Goal: Task Accomplishment & Management: Complete application form

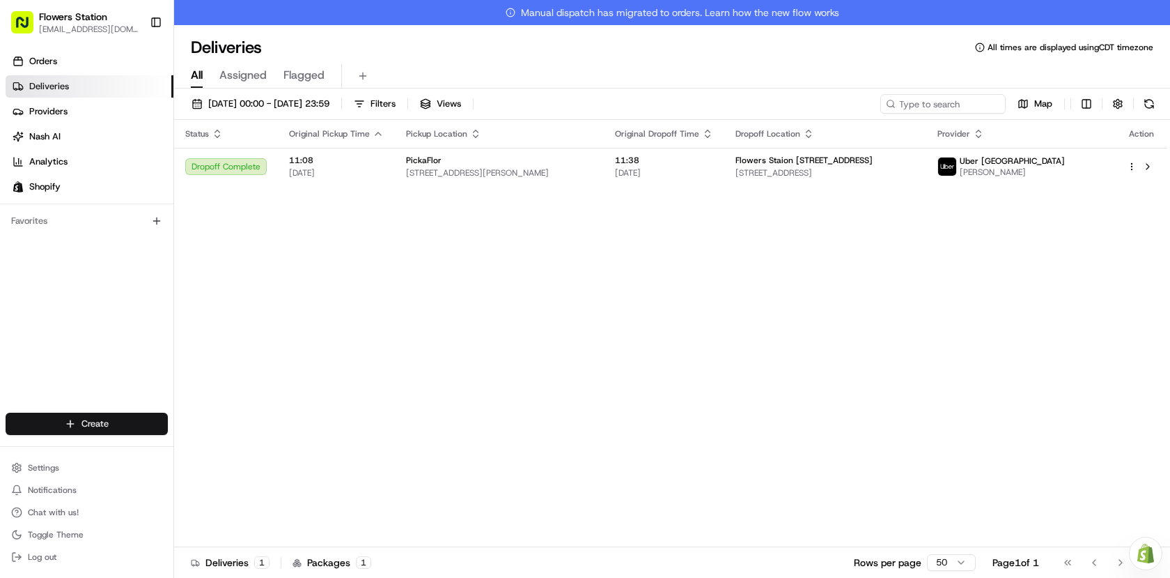
click at [125, 419] on html "Flowers Station [EMAIL_ADDRESS][DOMAIN_NAME] Toggle Sidebar Orders Deliveries P…" at bounding box center [585, 289] width 1170 height 578
click at [218, 444] on link "Delivery" at bounding box center [251, 449] width 155 height 25
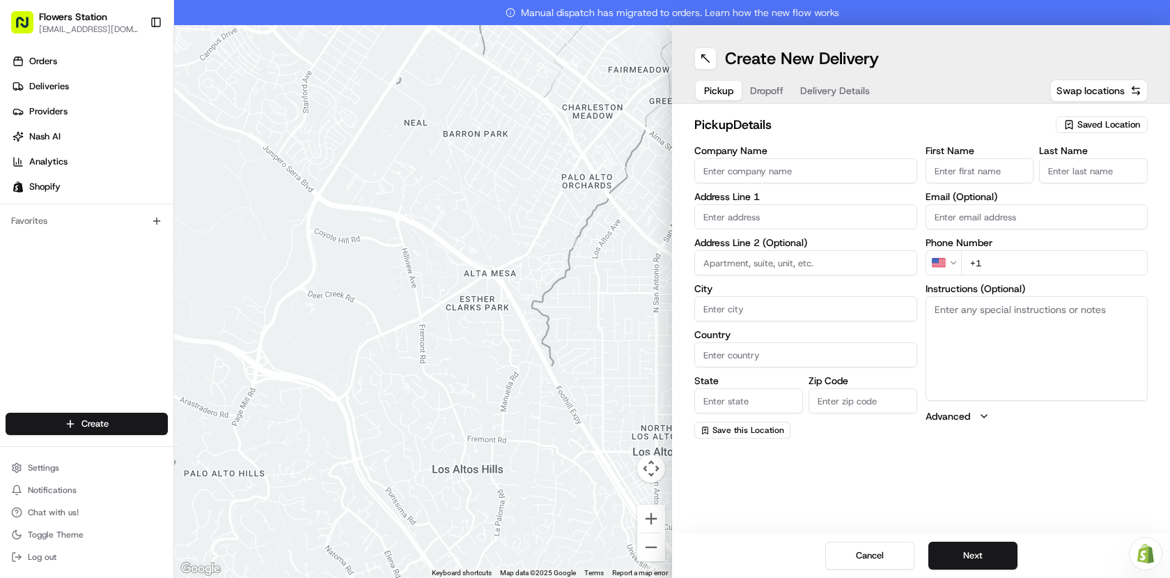
click at [1126, 120] on span "Saved Location" at bounding box center [1109, 124] width 63 height 13
click at [1050, 180] on span "Flowers Station [STREET_ADDRESS]" at bounding box center [1078, 177] width 171 height 13
type input "Flowers Station [STREET_ADDRESS]"
type input "[STREET_ADDRESS]"
type input "[GEOGRAPHIC_DATA]"
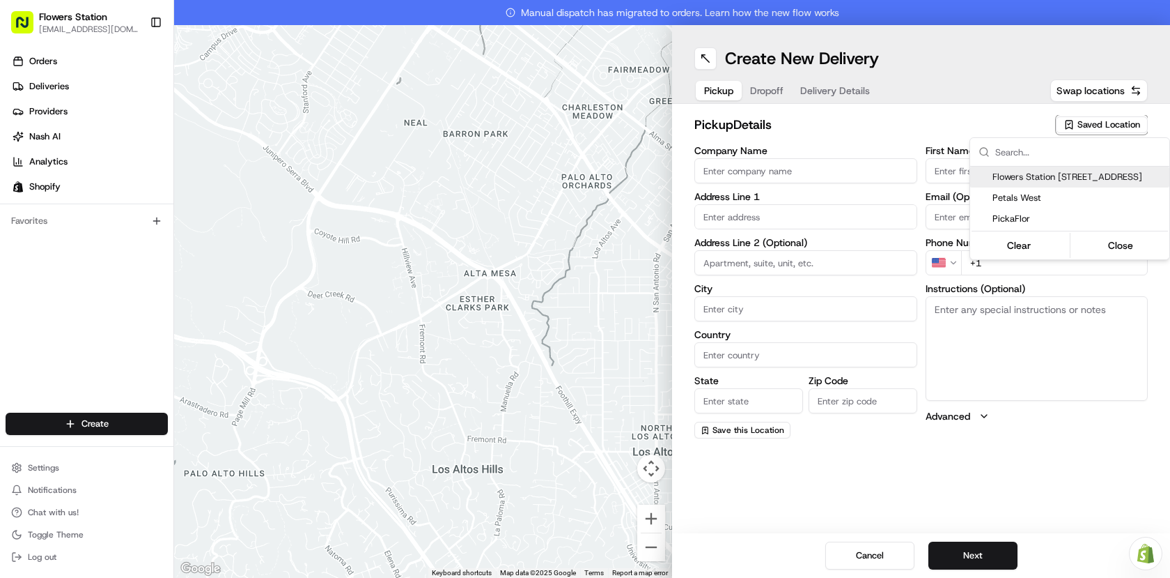
type input "CA"
type input "MB"
type input "R2W 3T5"
type input "[PHONE_NUMBER]"
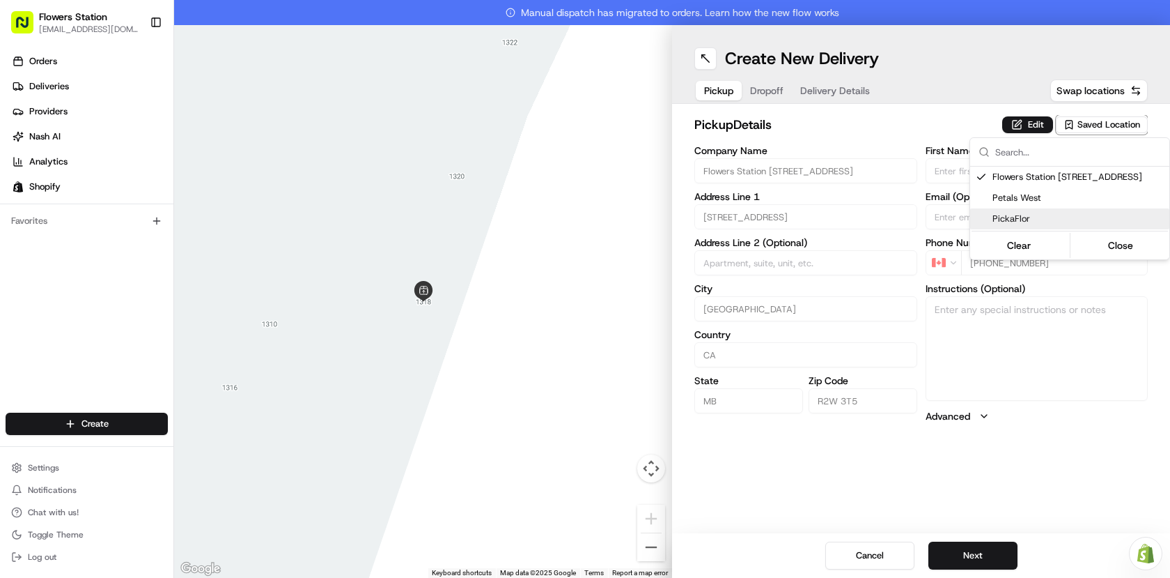
click at [968, 555] on html "Flowers Station [EMAIL_ADDRESS][DOMAIN_NAME] Toggle Sidebar Orders Deliveries P…" at bounding box center [585, 289] width 1170 height 578
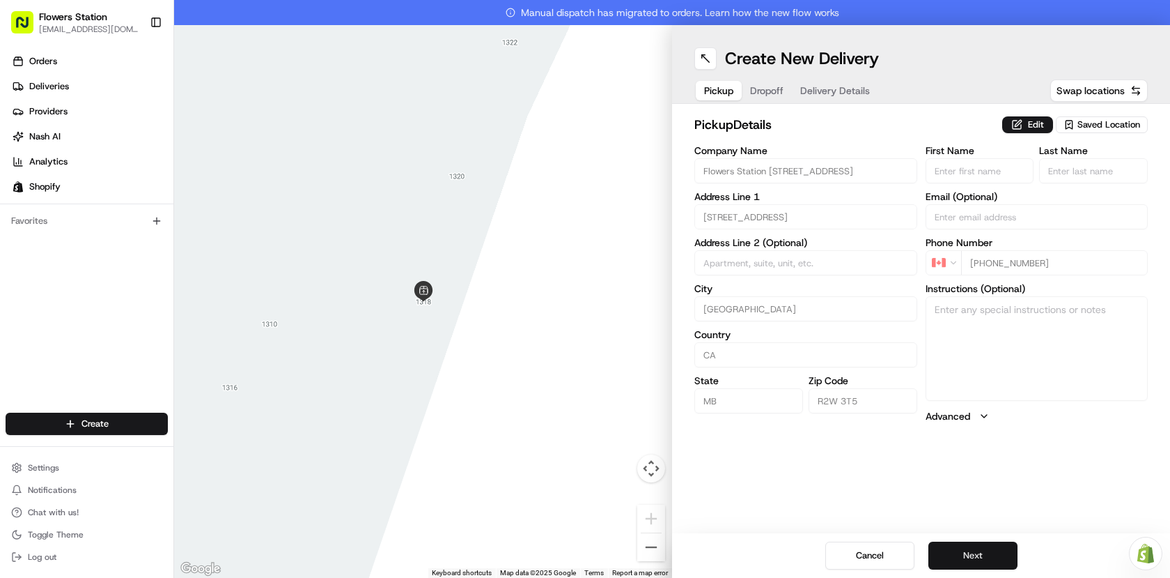
click at [969, 555] on button "Next" at bounding box center [973, 555] width 89 height 28
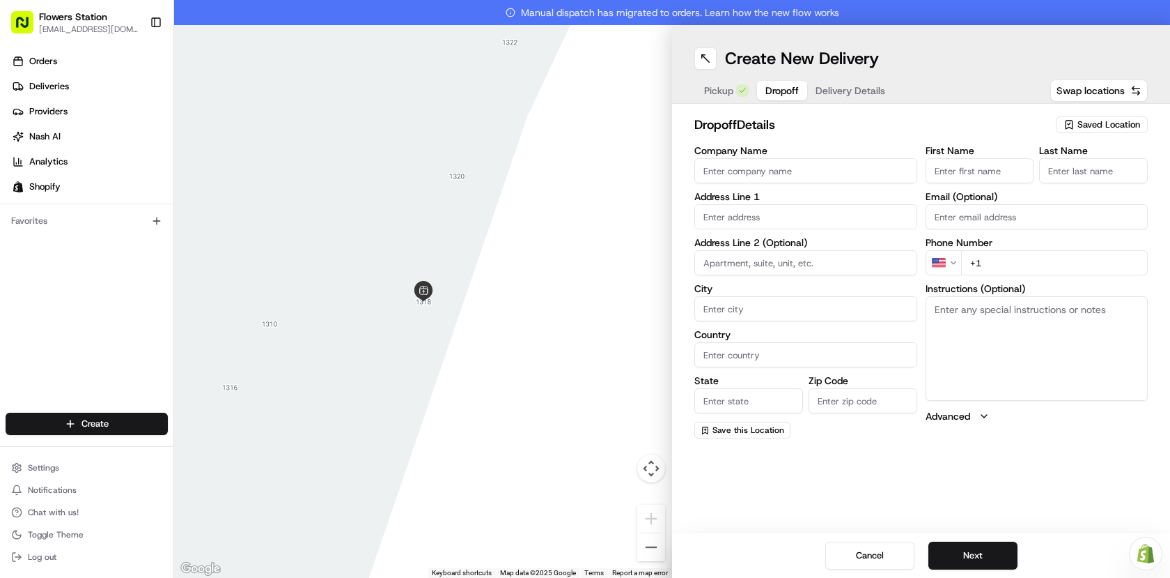
click at [766, 219] on input "text" at bounding box center [806, 216] width 223 height 25
paste input "[STREET_ADDRESS][PERSON_NAME]"
click at [830, 249] on div "[STREET_ADDRESS][PERSON_NAME]" at bounding box center [806, 245] width 216 height 21
type input "[STREET_ADDRESS][PERSON_NAME]"
type input "[GEOGRAPHIC_DATA]"
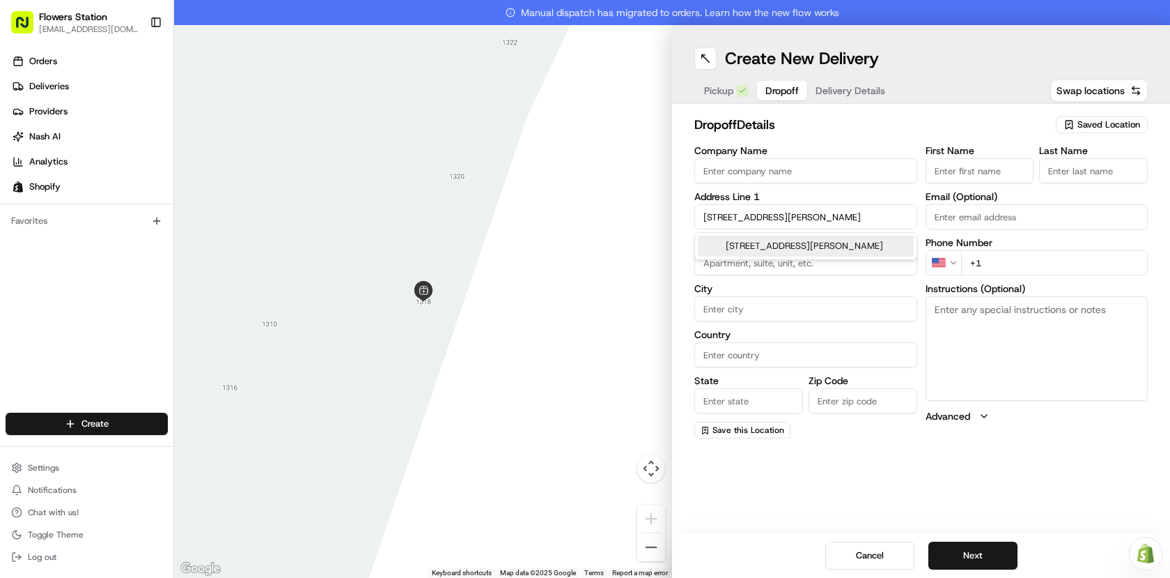
type input "[GEOGRAPHIC_DATA]"
type input "MB"
type input "R3X 1V7"
type input "[STREET_ADDRESS][PERSON_NAME]"
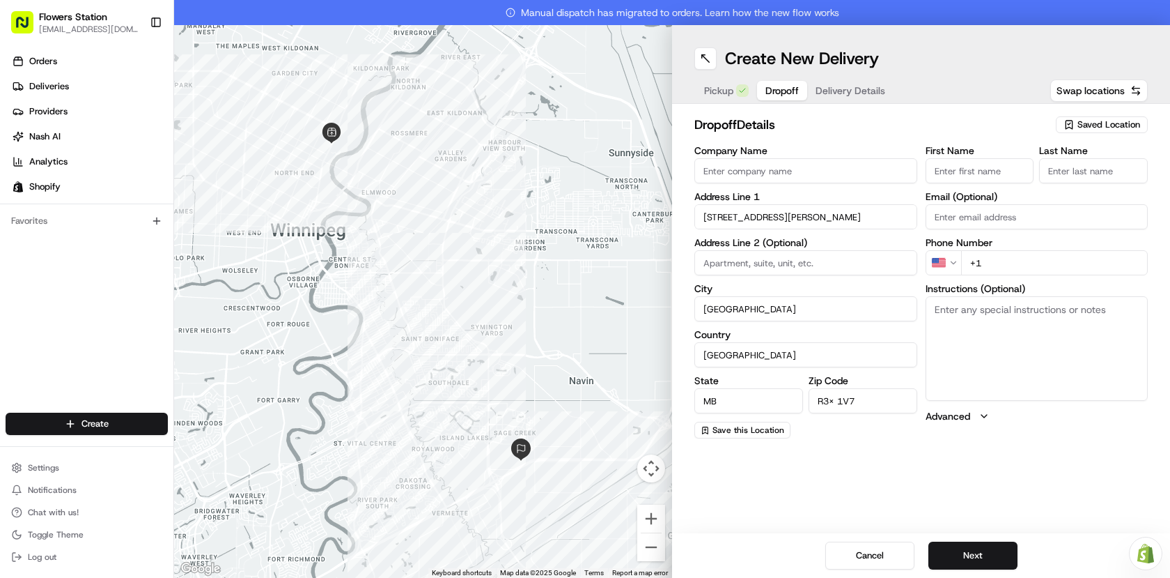
click at [977, 169] on input "First Name" at bounding box center [980, 170] width 109 height 25
paste input "[PERSON_NAME]"
type input "[PERSON_NAME]"
click at [1048, 172] on input "Last Name" at bounding box center [1093, 170] width 109 height 25
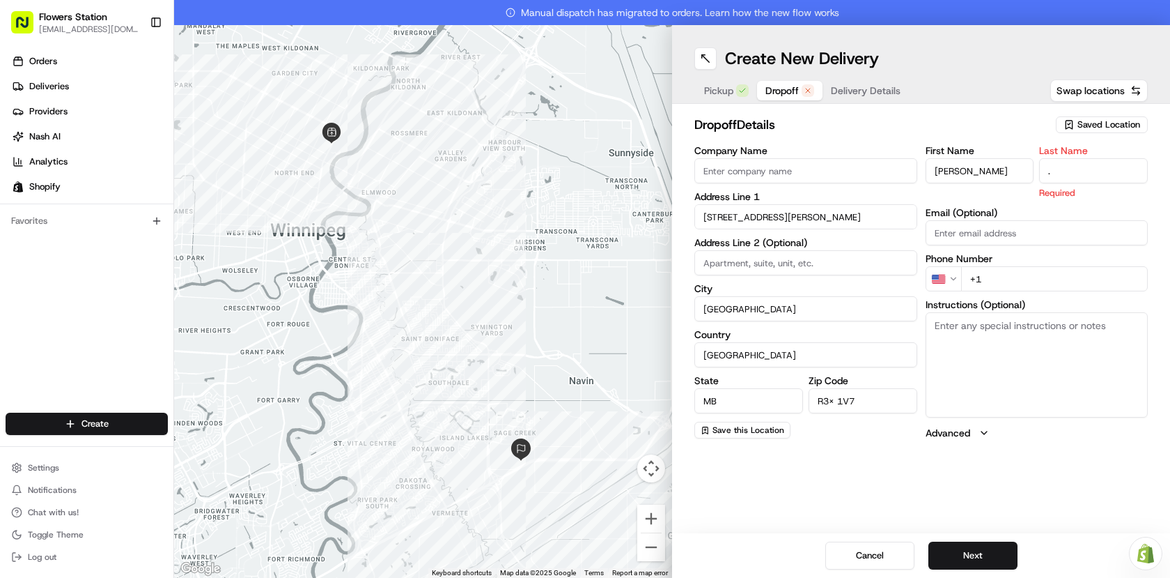
type input "."
click at [1001, 333] on textarea "Instructions (Optional)" at bounding box center [1037, 364] width 223 height 105
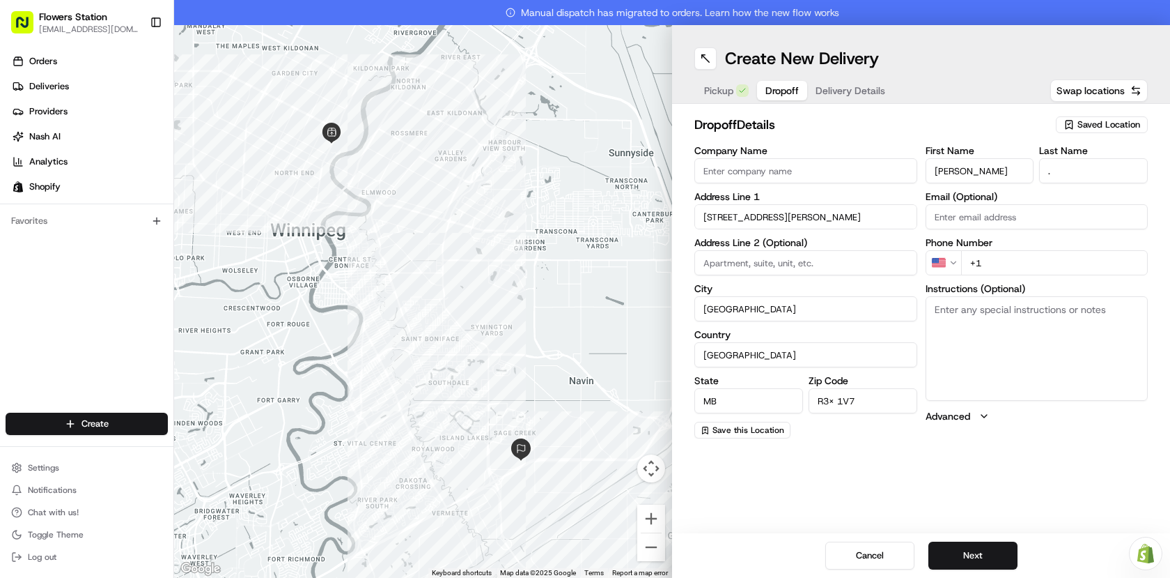
click at [961, 261] on input "+1" at bounding box center [1054, 262] width 187 height 25
paste input "[PHONE_NUMBER]"
type input "[PHONE_NUMBER]"
click at [973, 320] on textarea "Instructions (Optional)" at bounding box center [1037, 348] width 223 height 105
type textarea "If customer not at home. just leave the bouquet front of the door. thanks"
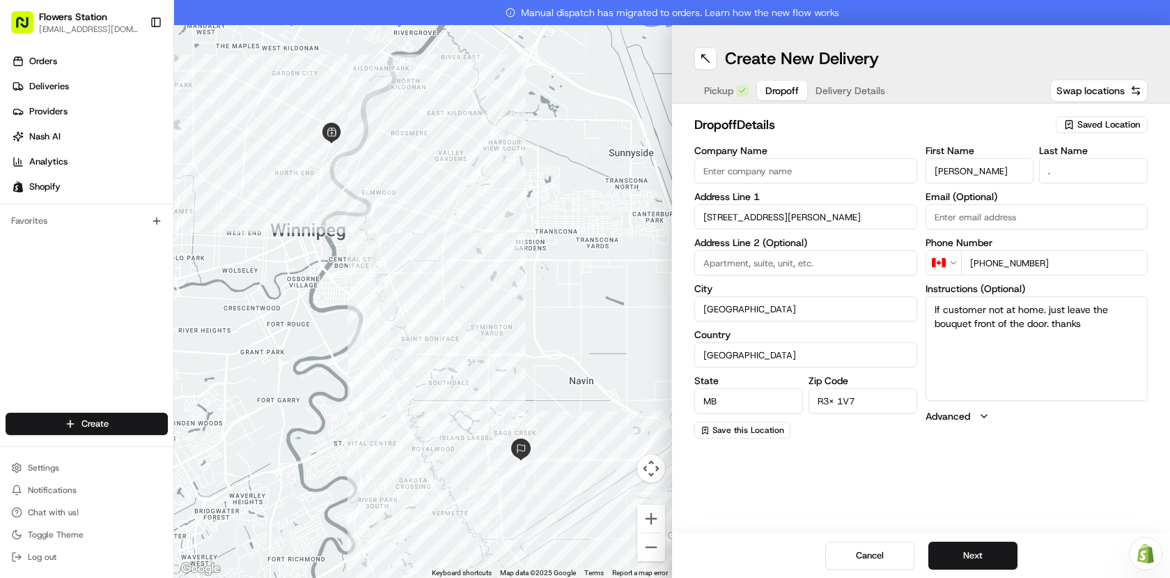
click at [979, 552] on button "Next" at bounding box center [973, 555] width 89 height 28
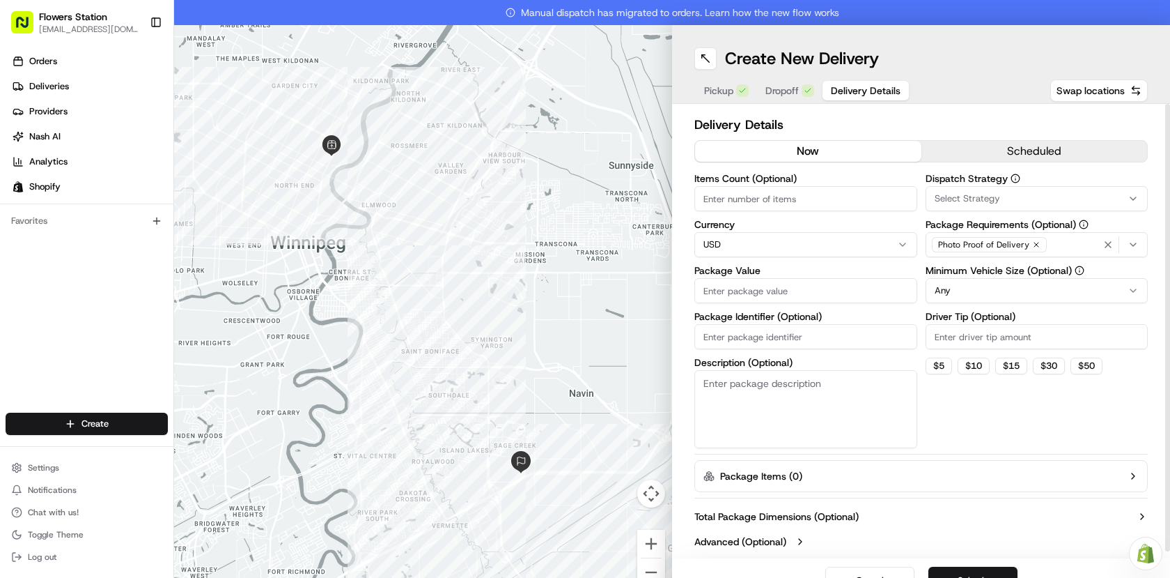
click at [821, 283] on input "Package Value" at bounding box center [806, 290] width 223 height 25
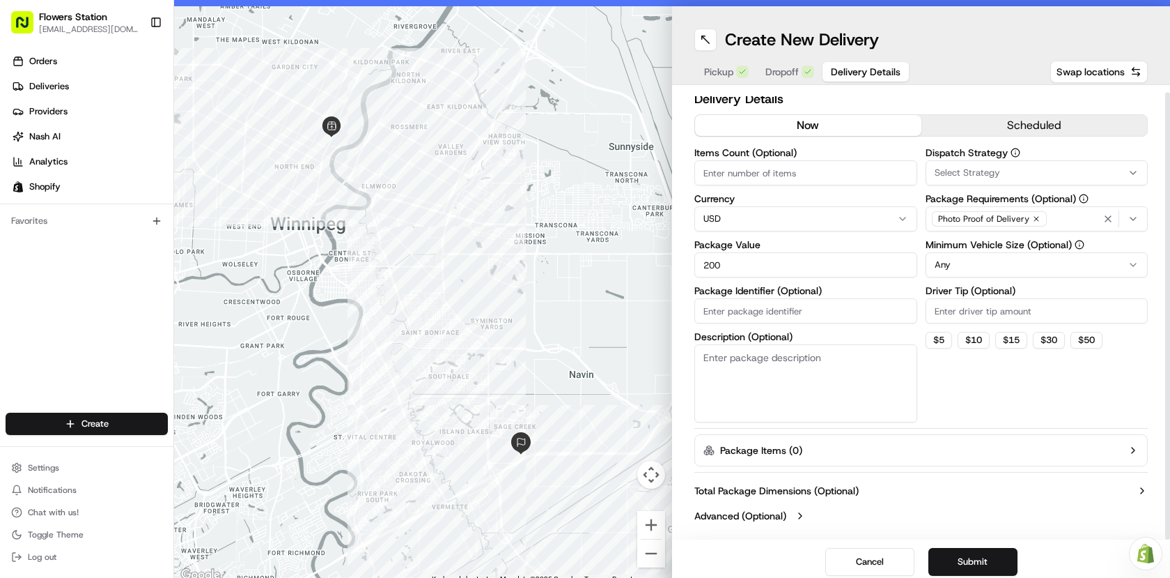
scroll to position [25, 0]
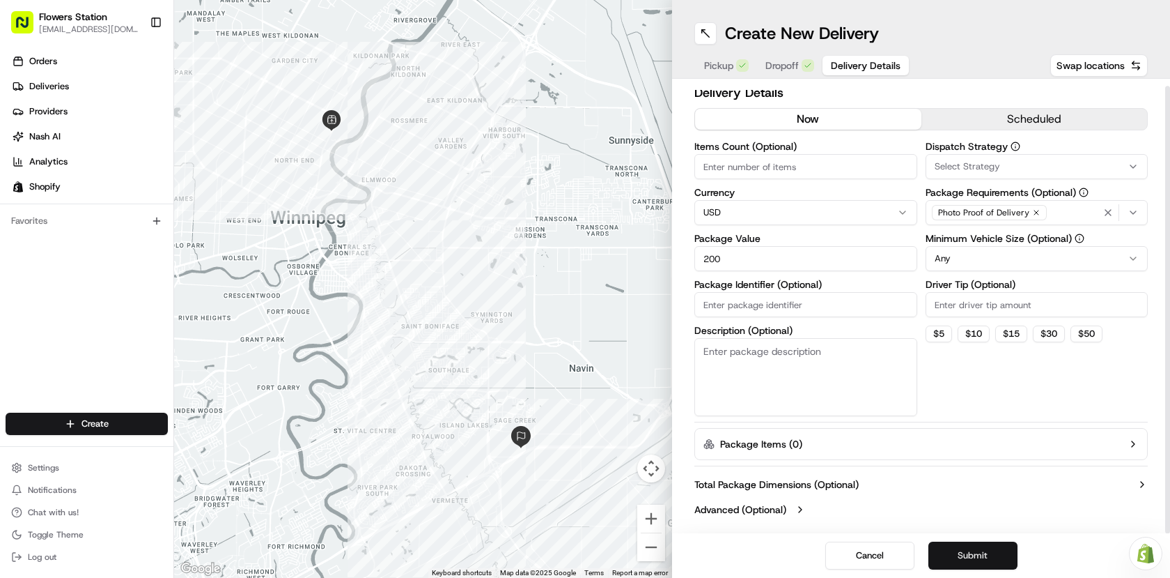
type input "200"
click at [973, 550] on button "Submit" at bounding box center [973, 555] width 89 height 28
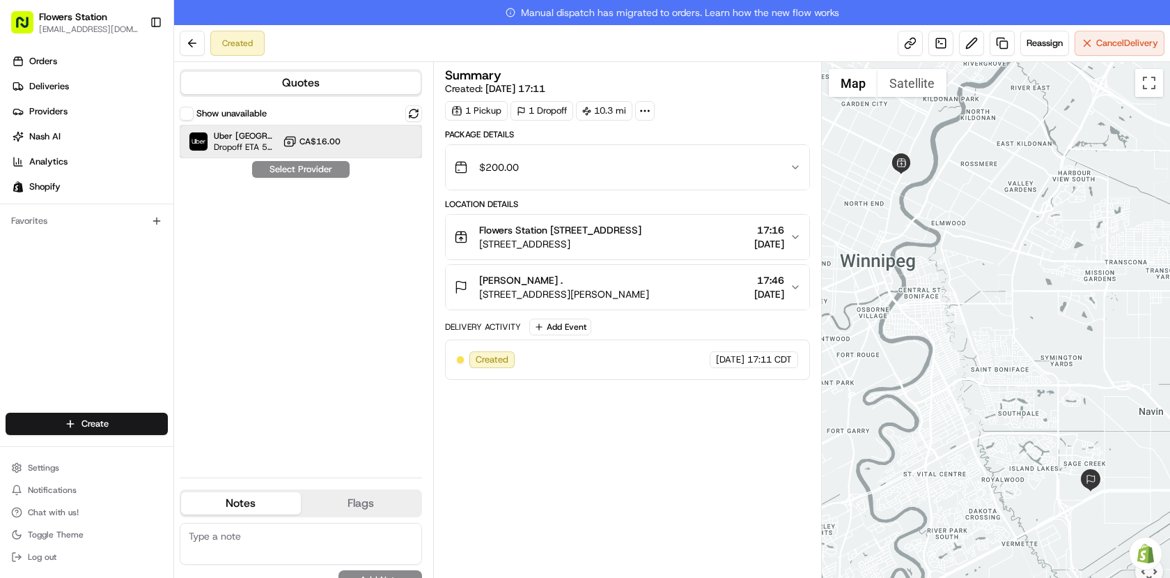
click at [295, 132] on div "Uber Canada Dropoff ETA 58 minutes CA$16.00" at bounding box center [301, 141] width 242 height 33
click at [334, 169] on button "Assign Provider" at bounding box center [301, 169] width 99 height 17
